Goal: Information Seeking & Learning: Find specific fact

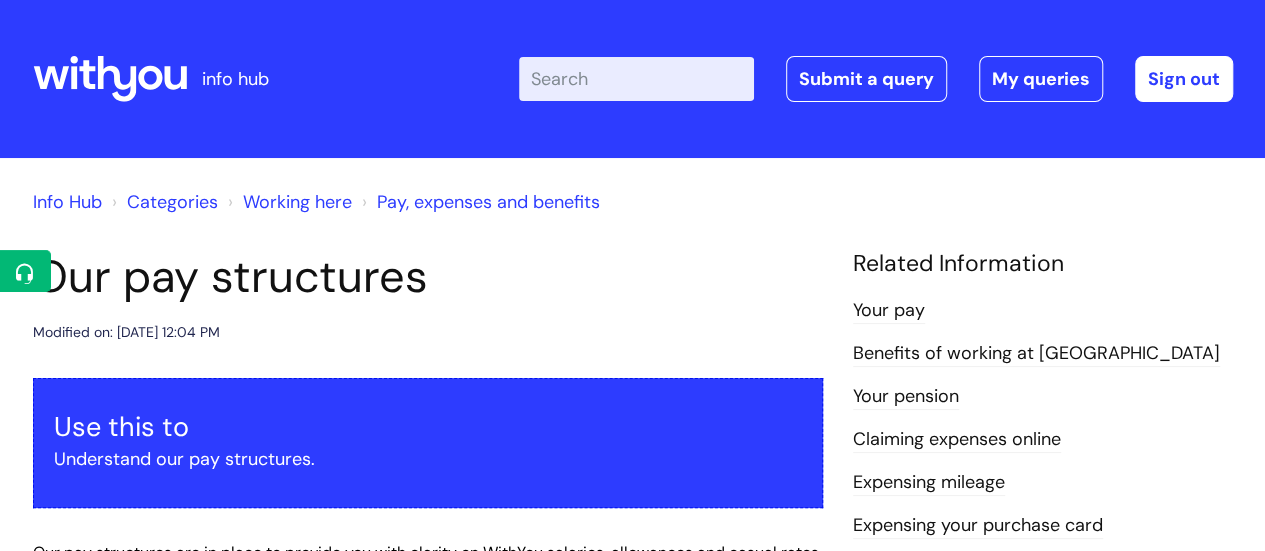
click at [595, 81] on input "Enter your search term here..." at bounding box center [636, 79] width 235 height 44
type input "awareness"
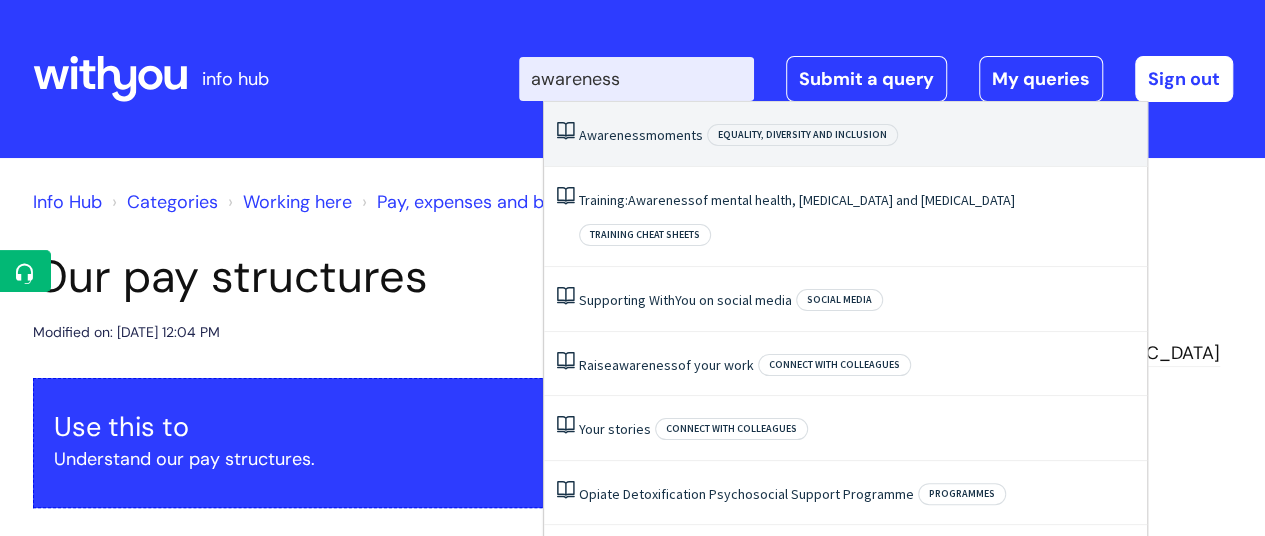
click at [627, 145] on li "Awareness moments Equality, Diversity and Inclusion" at bounding box center [845, 134] width 603 height 65
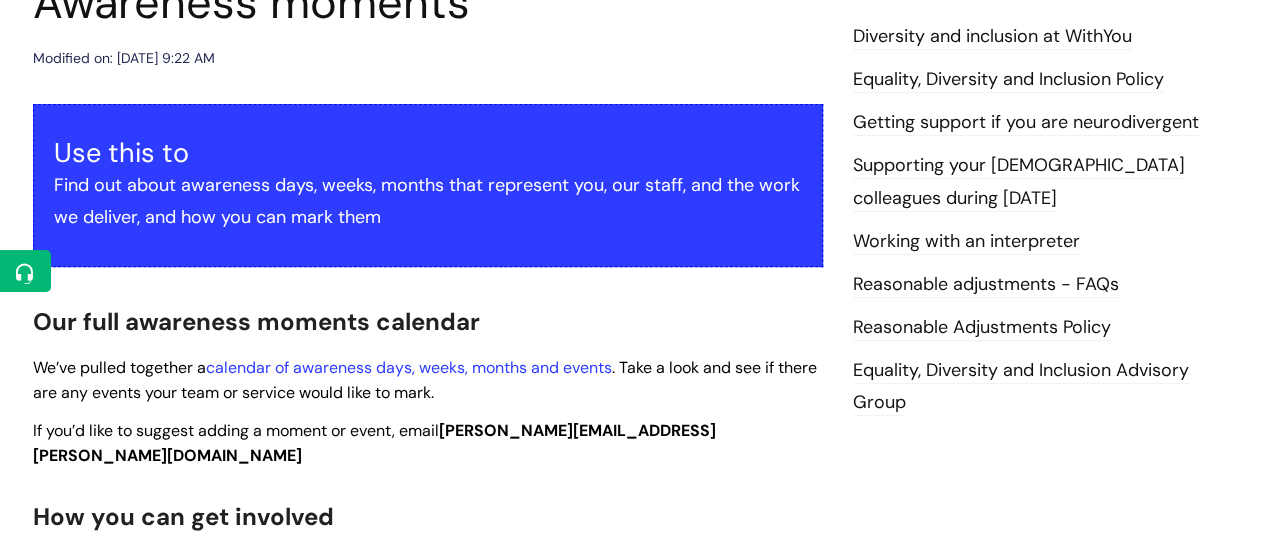
scroll to position [277, 0]
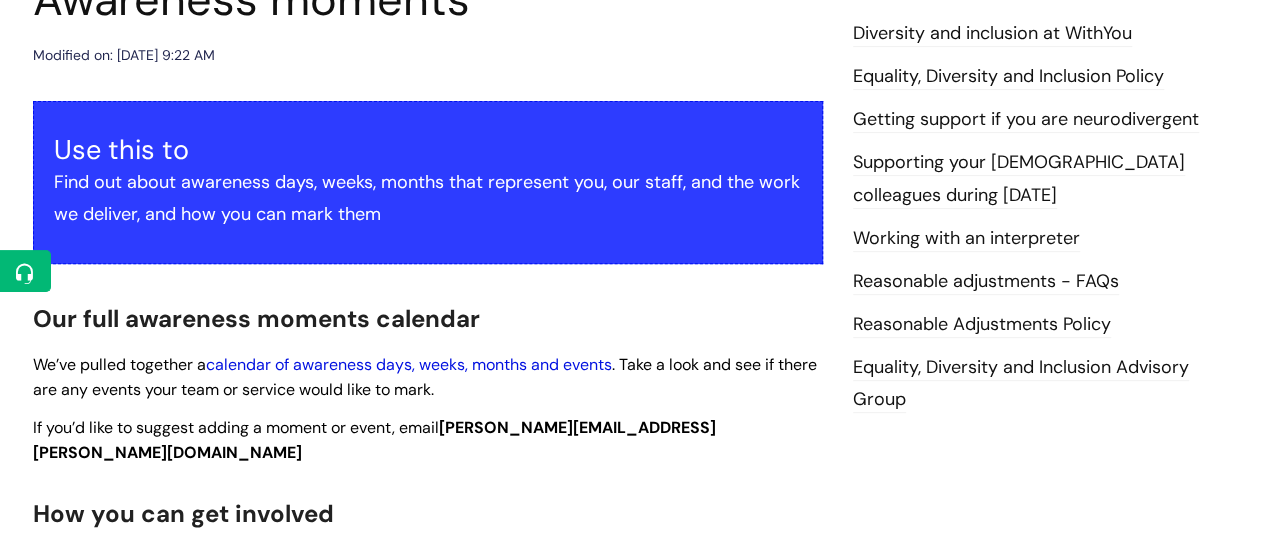
click at [477, 364] on link "calendar of awareness days, weeks, months and events" at bounding box center [409, 364] width 406 height 21
